Goal: Task Accomplishment & Management: Use online tool/utility

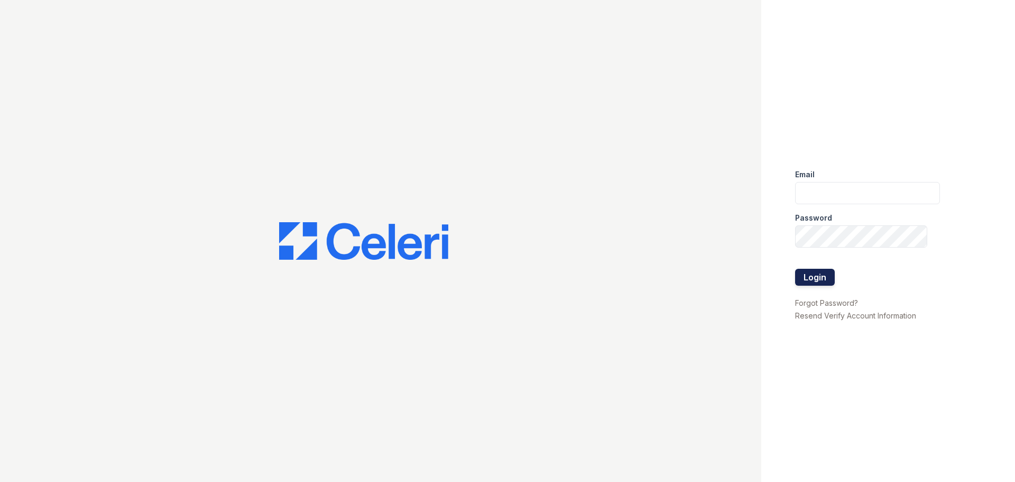
type input "[DOMAIN_NAME][EMAIL_ADDRESS][DOMAIN_NAME]"
click at [806, 272] on button "Login" at bounding box center [815, 277] width 40 height 17
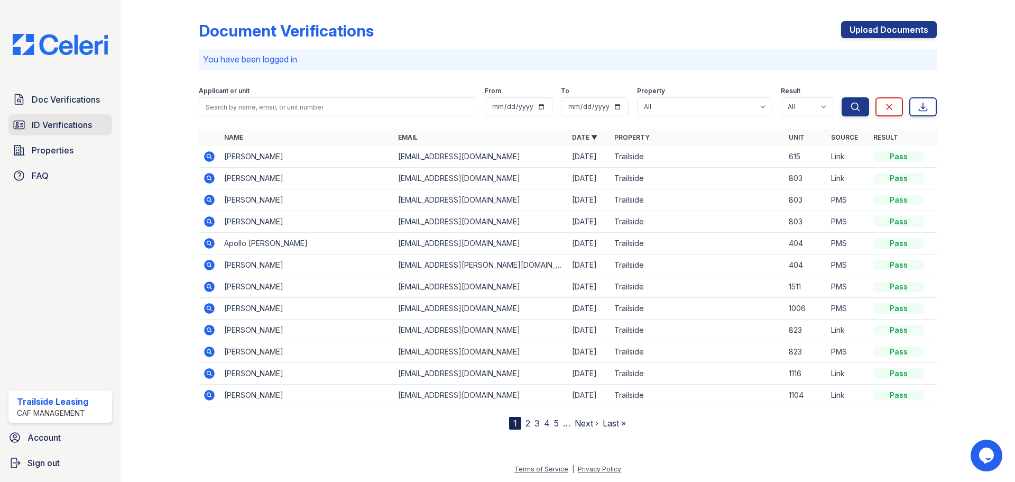
click at [69, 126] on span "ID Verifications" at bounding box center [62, 124] width 60 height 13
